Goal: Check status: Check status

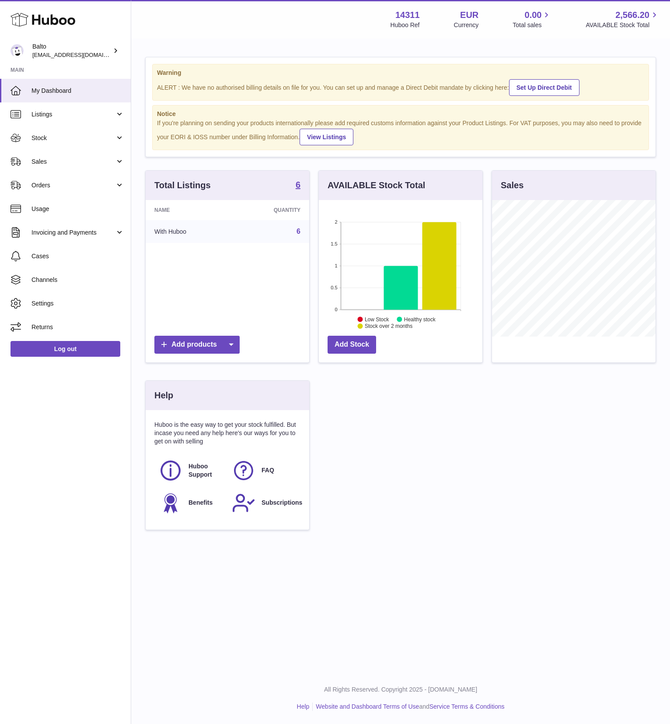
scroll to position [137, 164]
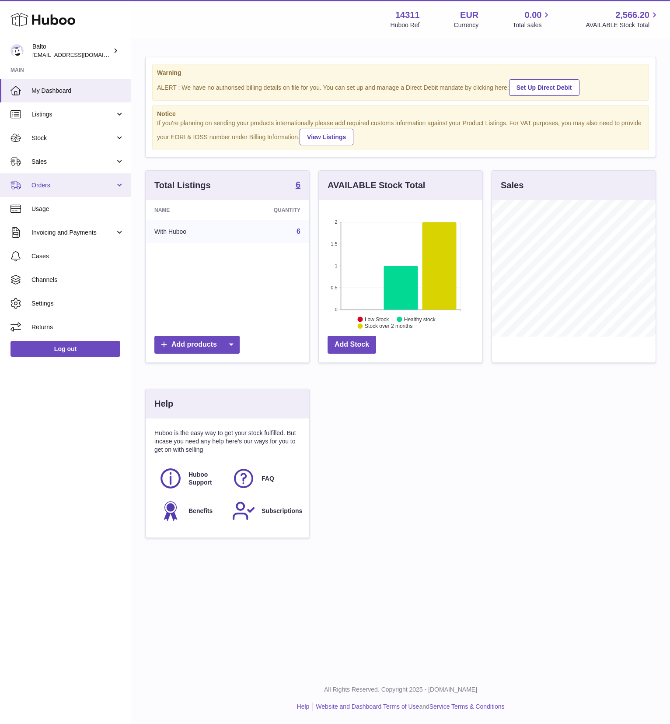
click at [56, 182] on span "Orders" at bounding box center [74, 185] width 84 height 8
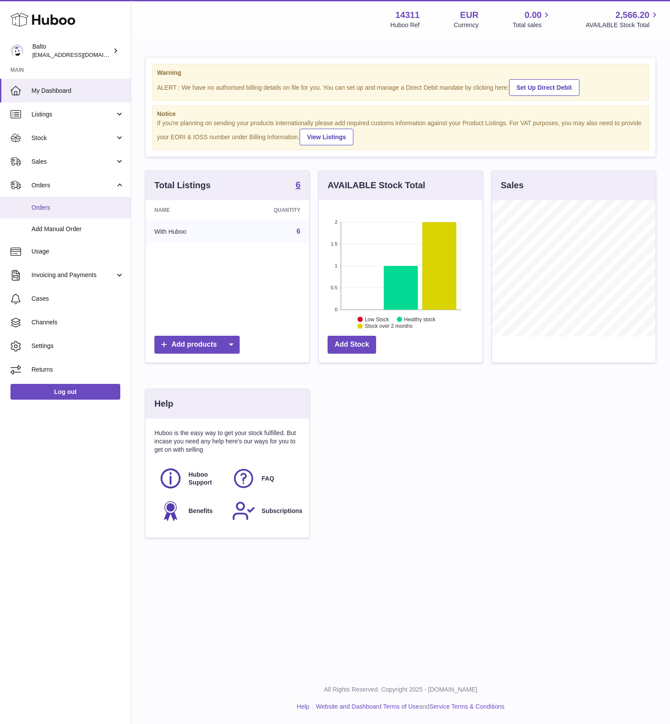
click at [63, 210] on span "Orders" at bounding box center [78, 207] width 93 height 8
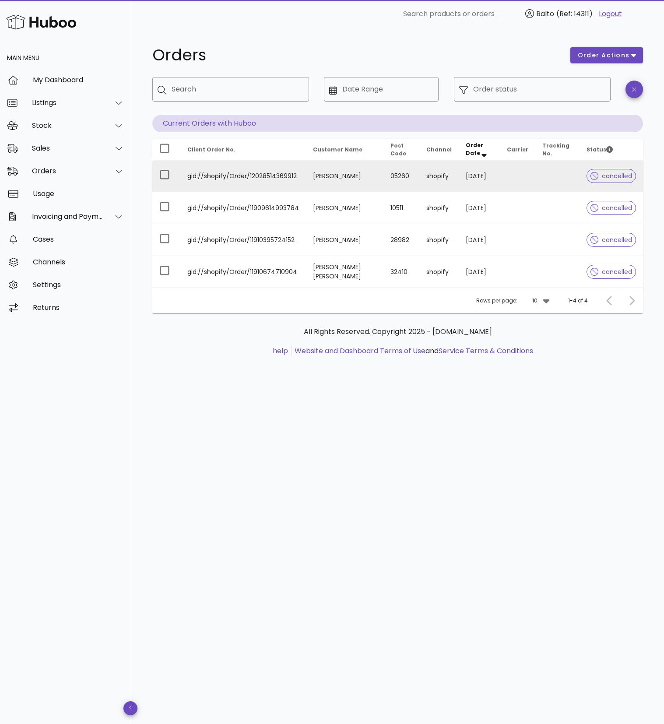
click at [395, 172] on td "05260" at bounding box center [401, 176] width 36 height 32
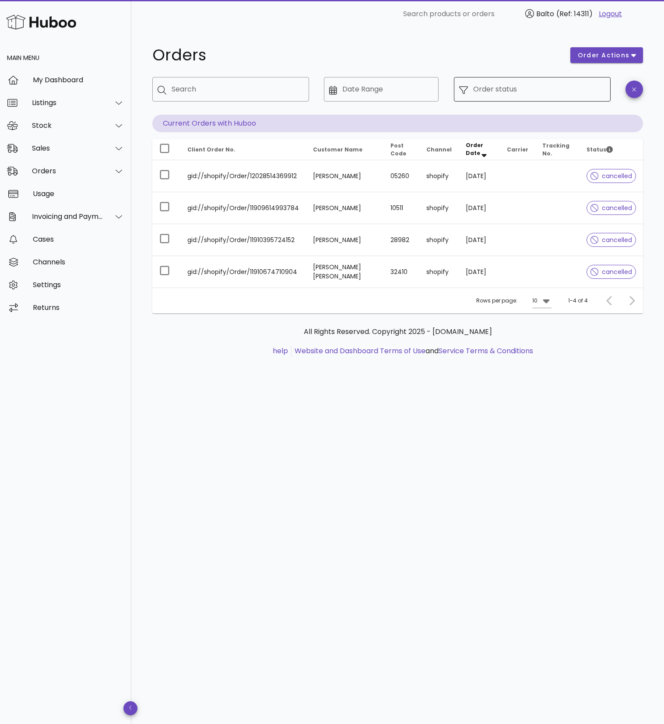
click at [550, 89] on input "Order status" at bounding box center [539, 89] width 132 height 14
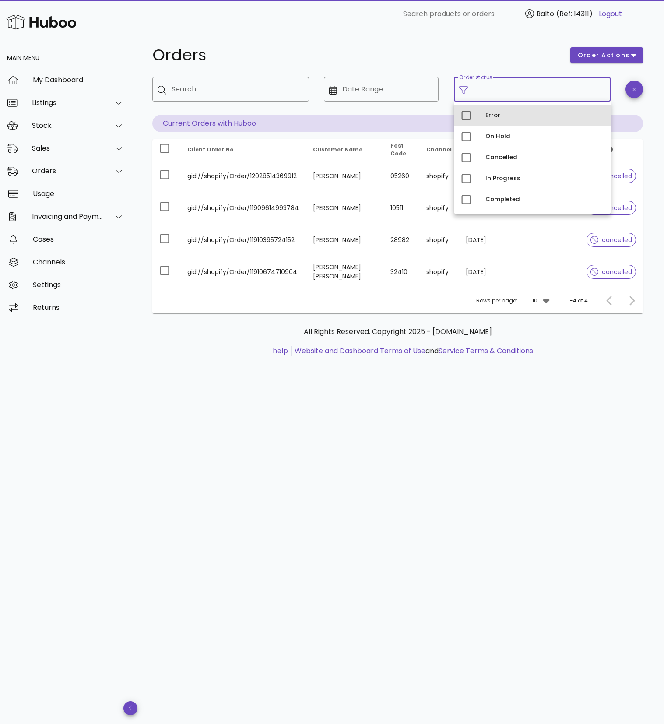
click at [498, 122] on div "Error" at bounding box center [544, 116] width 118 height 14
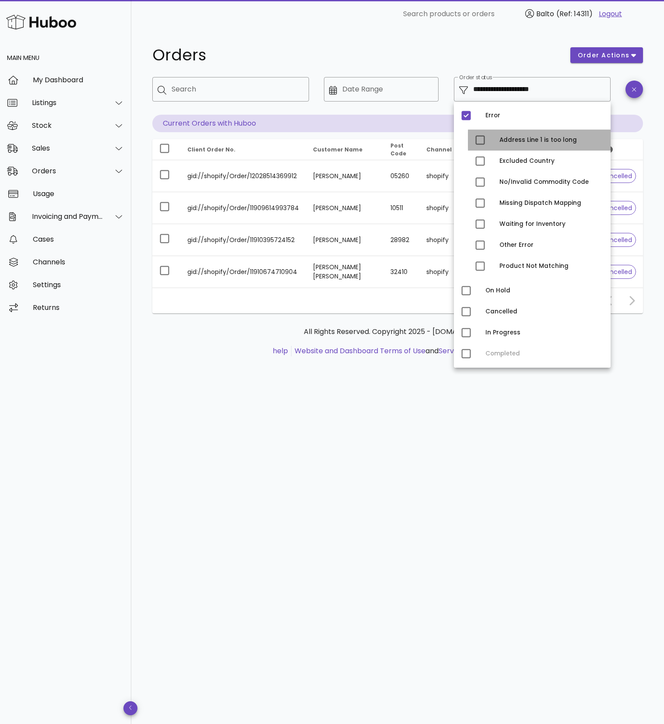
click at [496, 139] on div "Address Line 1 is too long" at bounding box center [539, 140] width 143 height 21
type input "**********"
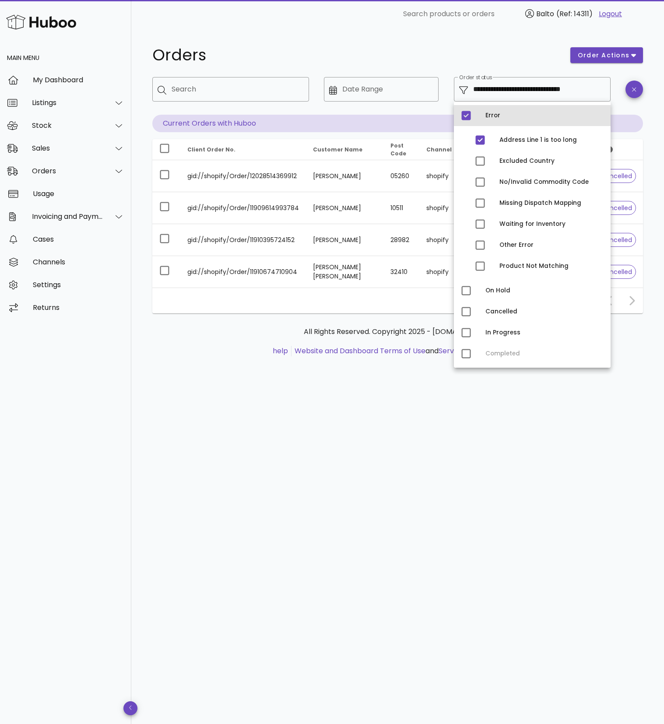
click at [501, 119] on div "Error" at bounding box center [544, 116] width 118 height 14
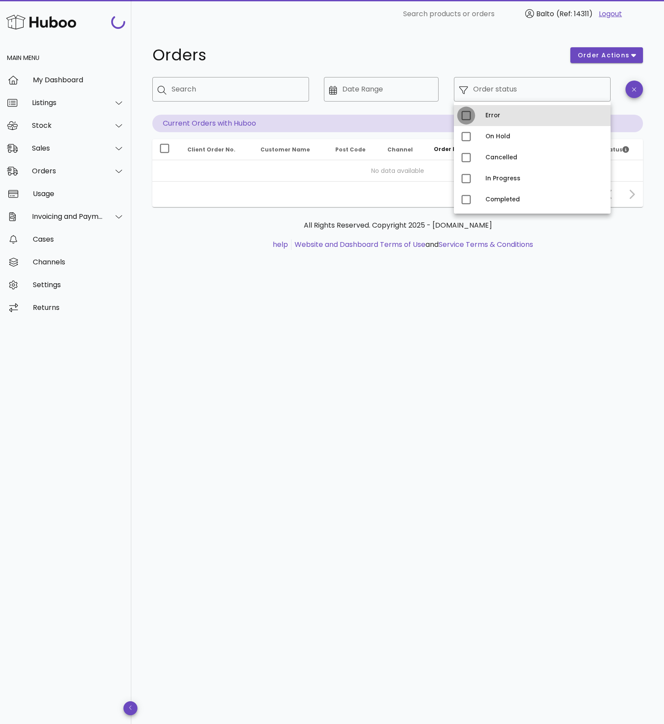
click at [462, 115] on div at bounding box center [466, 115] width 15 height 15
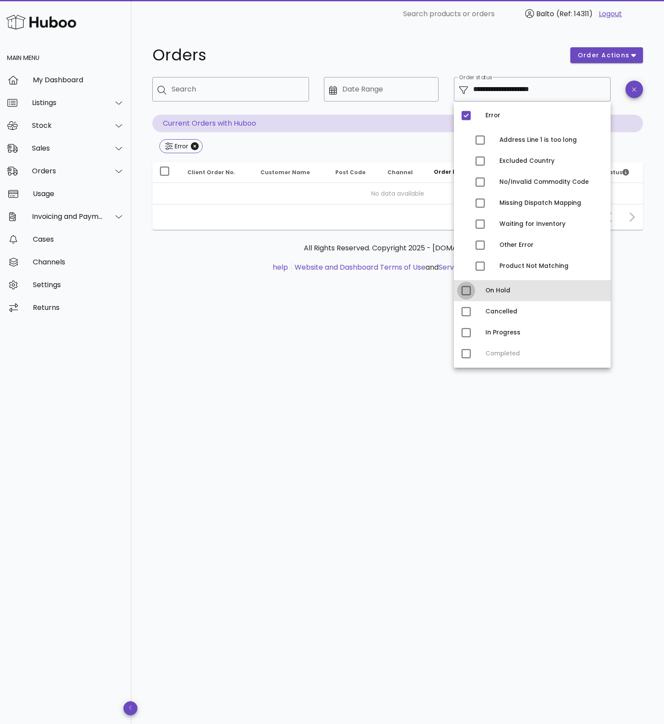
click at [467, 289] on div at bounding box center [466, 290] width 15 height 15
drag, startPoint x: 469, startPoint y: 313, endPoint x: 468, endPoint y: 318, distance: 5.3
click at [469, 313] on div at bounding box center [466, 311] width 15 height 15
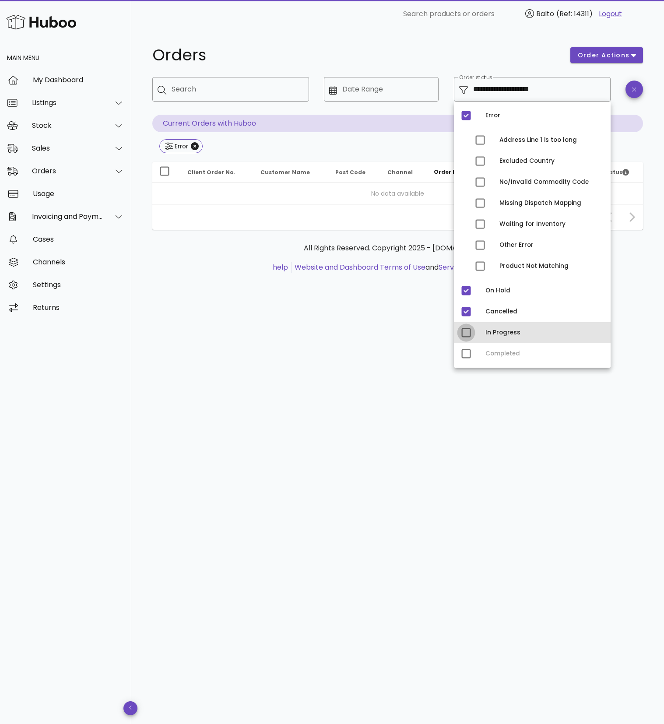
click at [469, 336] on div at bounding box center [466, 332] width 15 height 15
type input "**********"
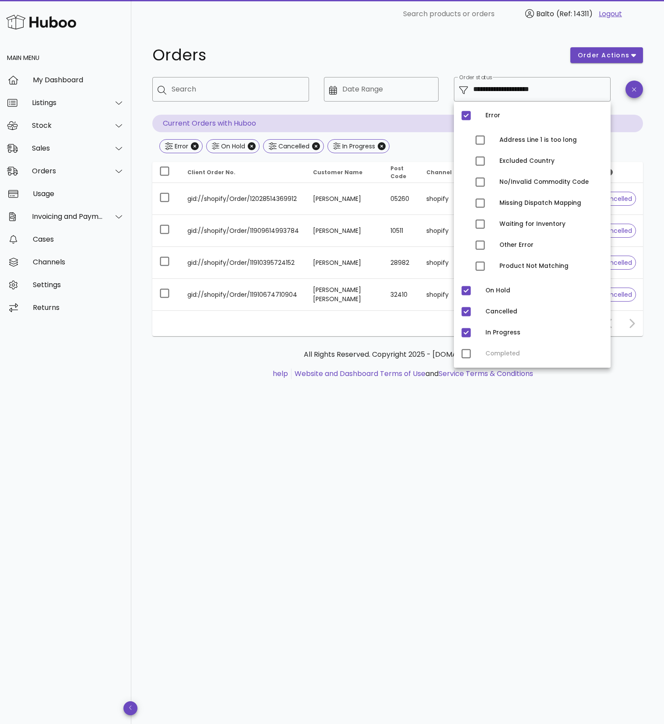
click at [383, 409] on div "**********" at bounding box center [397, 376] width 533 height 696
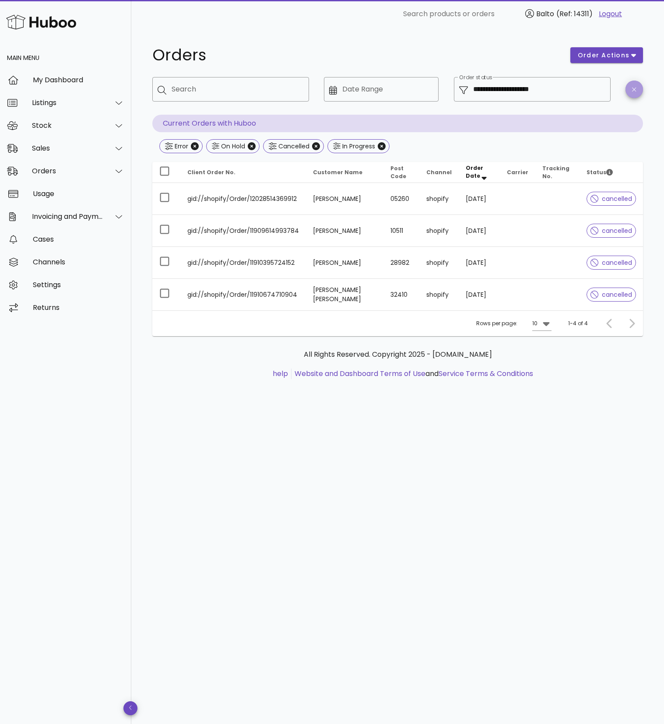
click at [634, 90] on icon "button" at bounding box center [634, 89] width 4 height 7
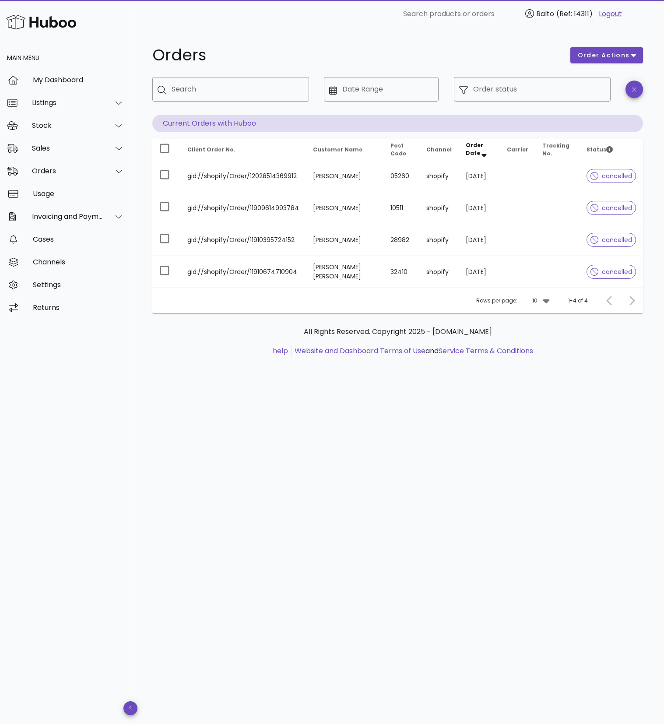
click at [617, 68] on div "order actions" at bounding box center [606, 55] width 83 height 26
click at [615, 58] on span "order actions" at bounding box center [603, 55] width 53 height 9
click at [456, 70] on div "Orders order actions ​ Search ​ Date Range ​ Order status Current Orders with H…" at bounding box center [397, 177] width 491 height 271
click at [495, 81] on div "Order status" at bounding box center [539, 89] width 132 height 25
click at [488, 97] on div "Order status" at bounding box center [539, 89] width 132 height 25
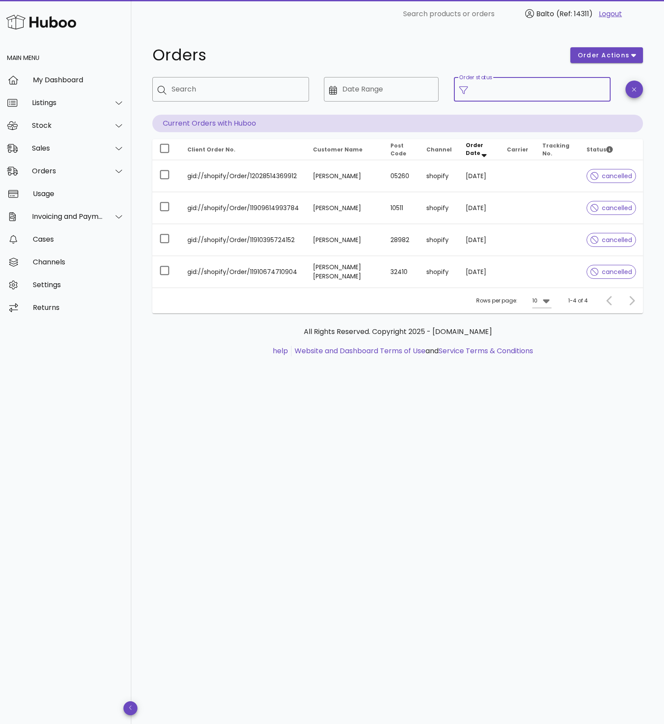
click at [492, 94] on input "Order status" at bounding box center [539, 89] width 132 height 14
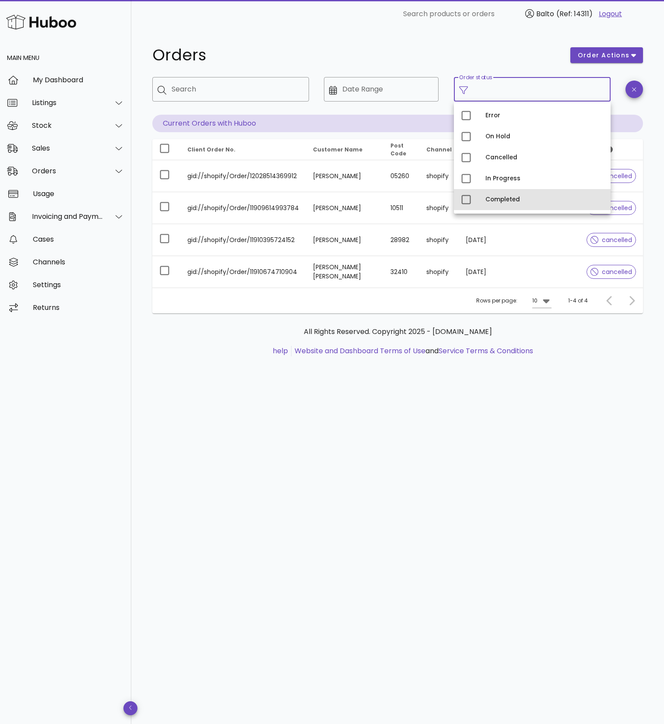
click at [493, 194] on div "Completed" at bounding box center [544, 200] width 118 height 14
type input "**********"
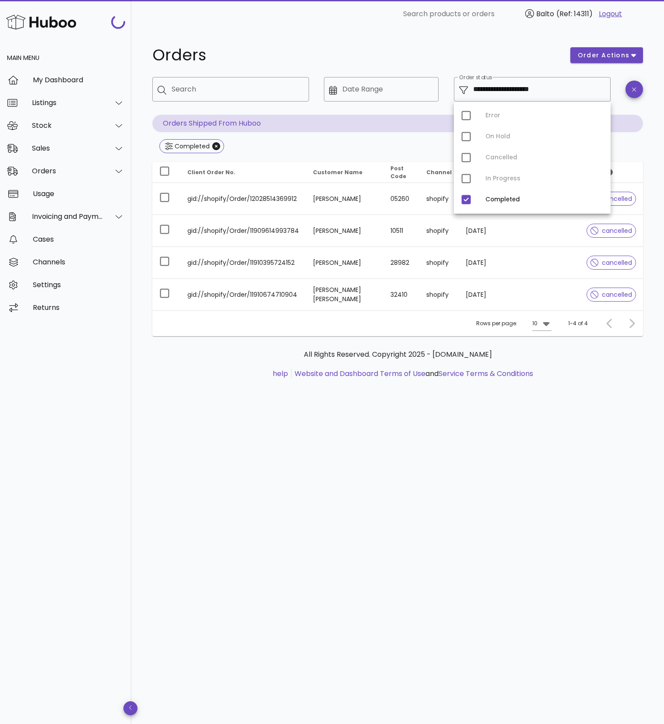
click at [419, 111] on div at bounding box center [381, 108] width 104 height 6
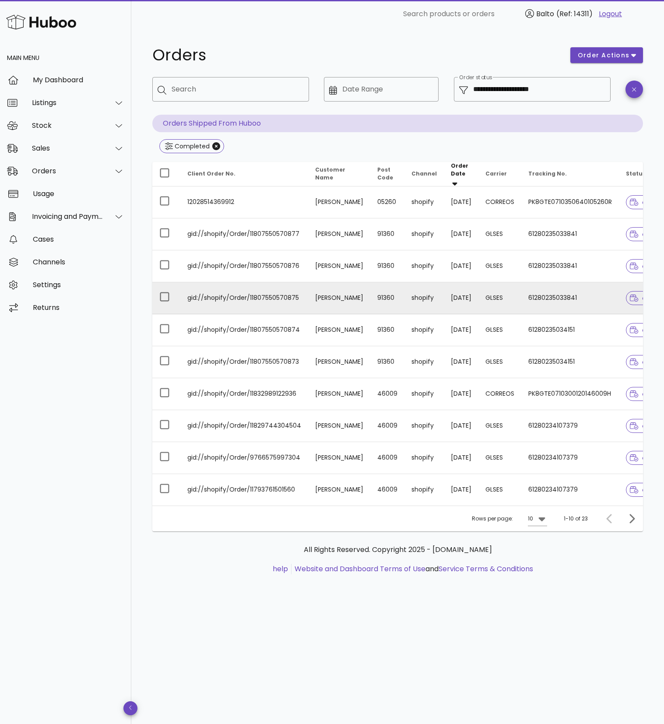
scroll to position [0, 32]
